Goal: Information Seeking & Learning: Check status

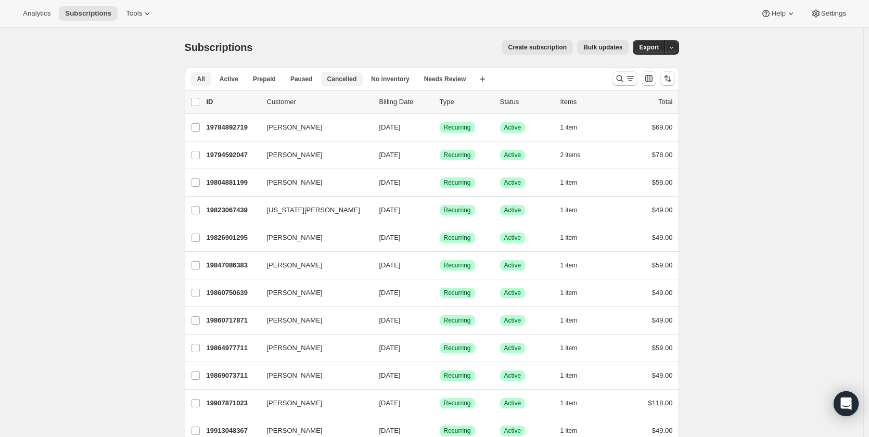
click at [345, 75] on span "Cancelled" at bounding box center [342, 79] width 30 height 8
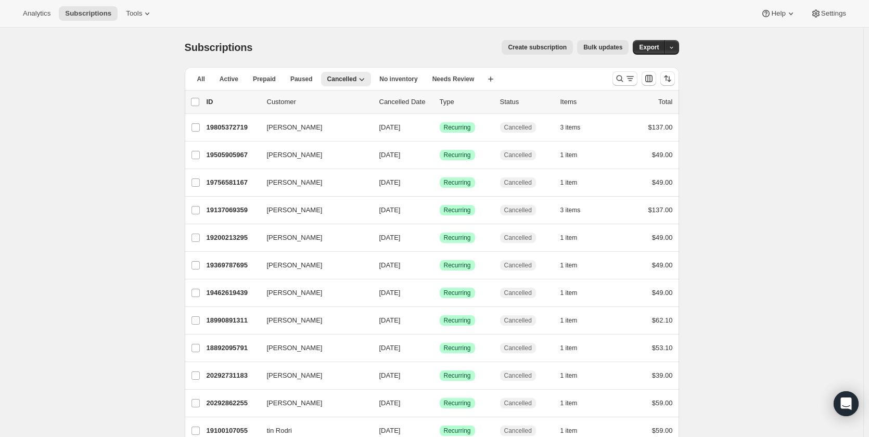
click at [399, 98] on p "Cancelled Date" at bounding box center [405, 102] width 52 height 10
click at [400, 106] on p "Cancelled Date" at bounding box center [405, 102] width 52 height 10
click at [668, 77] on icon "Sort the results" at bounding box center [668, 78] width 10 height 10
click at [612, 141] on span at bounding box center [611, 141] width 8 height 8
click at [608, 138] on input "Cancelled date" at bounding box center [607, 137] width 1 height 1
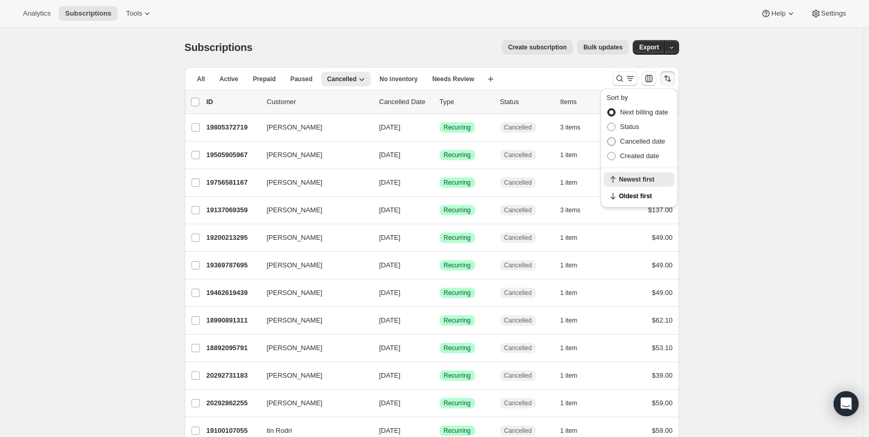
radio input "true"
click at [620, 195] on span "Newest first" at bounding box center [643, 196] width 49 height 8
click at [63, 144] on div "Subscriptions. This page is ready Subscriptions Create subscription Bulk update…" at bounding box center [432, 293] width 864 height 530
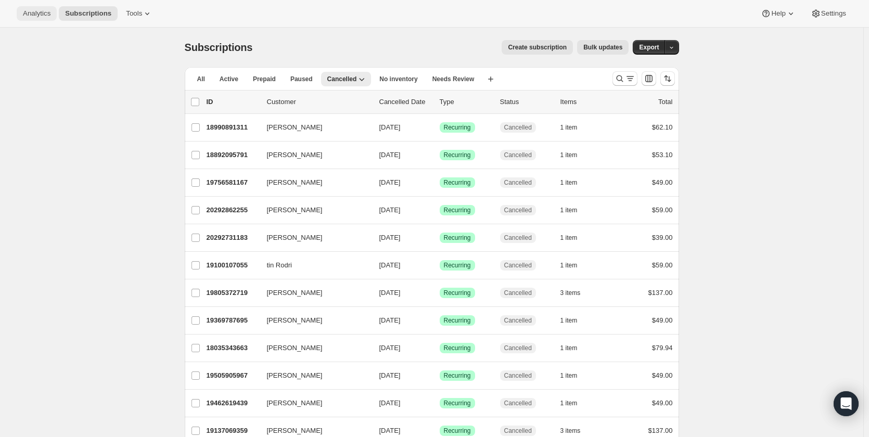
click at [40, 9] on span "Analytics" at bounding box center [37, 13] width 28 height 8
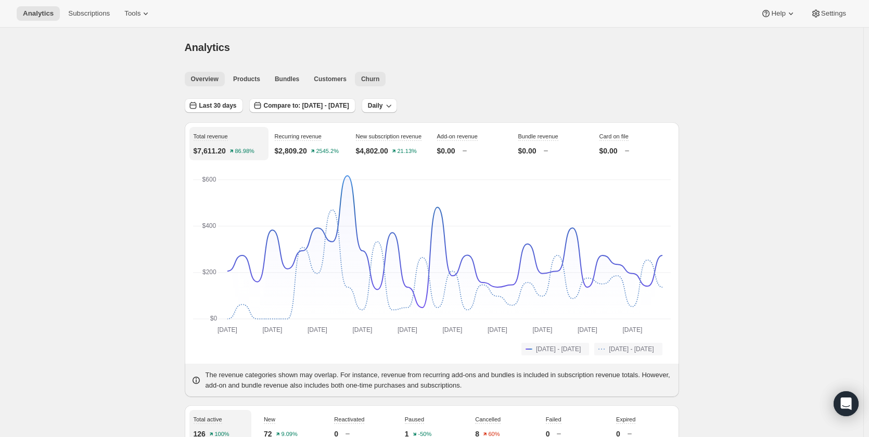
click at [372, 73] on button "Churn" at bounding box center [370, 79] width 31 height 15
